Goal: Check status: Check status

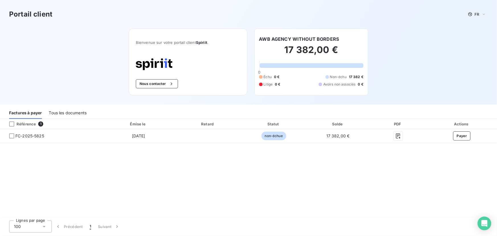
click at [72, 112] on div "Tous les documents" at bounding box center [68, 113] width 38 height 12
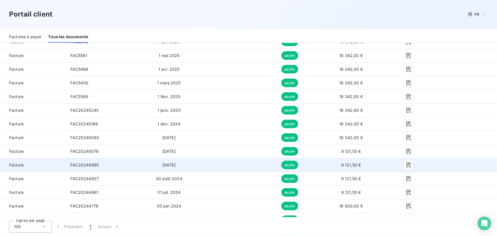
scroll to position [95, 0]
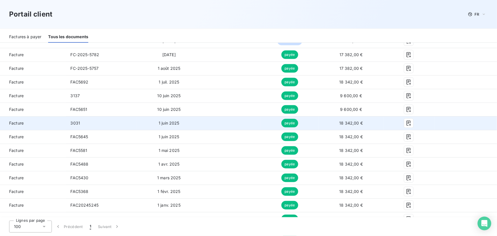
click at [206, 121] on td at bounding box center [232, 123] width 60 height 14
click at [199, 118] on td "1 juin 2025" at bounding box center [169, 123] width 65 height 14
click at [408, 122] on icon "button" at bounding box center [409, 123] width 6 height 6
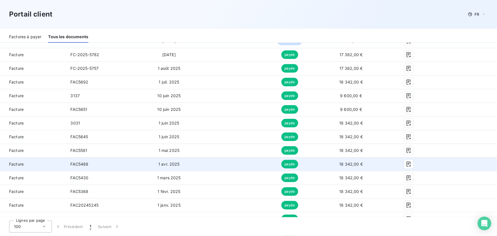
click at [181, 165] on td "1 avr. 2025" at bounding box center [169, 164] width 65 height 14
click at [407, 165] on icon "button" at bounding box center [409, 164] width 6 height 6
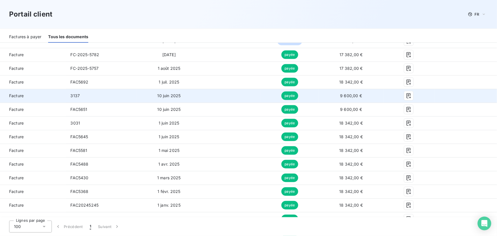
click at [219, 98] on td at bounding box center [232, 96] width 60 height 14
click at [406, 97] on icon "button" at bounding box center [409, 96] width 6 height 6
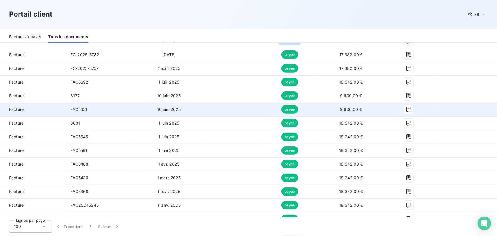
click at [231, 111] on td at bounding box center [232, 110] width 60 height 14
click at [408, 110] on icon "button" at bounding box center [409, 110] width 6 height 6
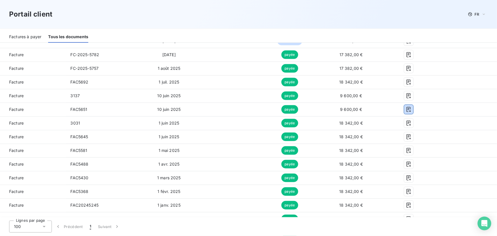
click at [27, 36] on div "Factures à payer" at bounding box center [25, 37] width 32 height 12
